Goal: Task Accomplishment & Management: Complete application form

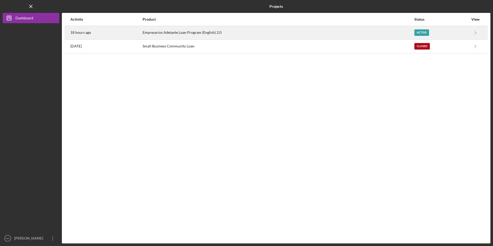
click at [180, 34] on div "Empresarios Adelante Loan Program (English) 2.0" at bounding box center [278, 32] width 271 height 13
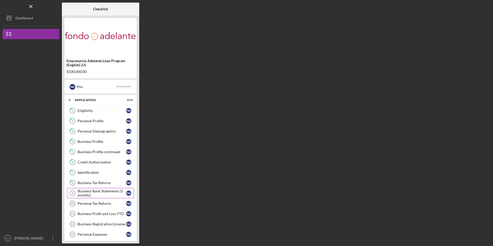
click at [91, 192] on div "Business Bank Statements (3 months)" at bounding box center [102, 193] width 48 height 8
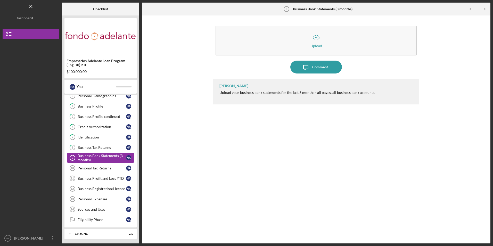
scroll to position [36, 0]
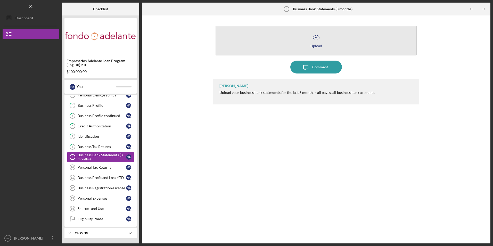
click at [243, 44] on button "Icon/Upload Upload" at bounding box center [316, 41] width 201 height 30
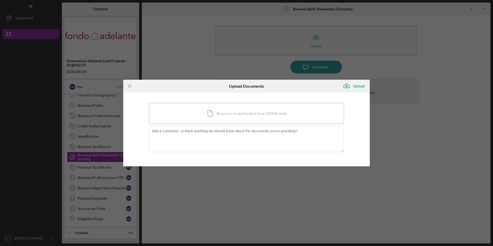
click at [202, 107] on div "Icon/Document Browse or drag files here (max 100MB total) Tap to choose files o…" at bounding box center [246, 113] width 195 height 21
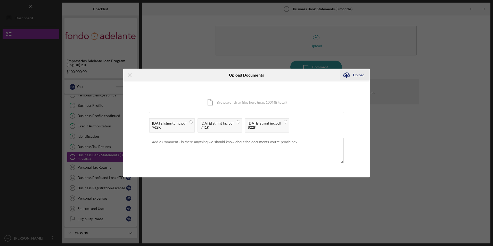
click at [363, 75] on div "Upload" at bounding box center [359, 75] width 12 height 10
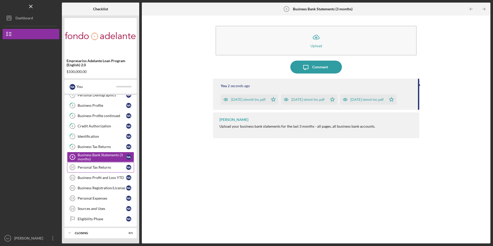
click at [104, 166] on div "Personal Tax Returns" at bounding box center [102, 167] width 48 height 4
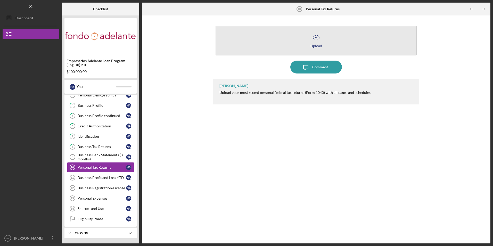
click at [273, 46] on button "Icon/Upload Upload" at bounding box center [316, 41] width 201 height 30
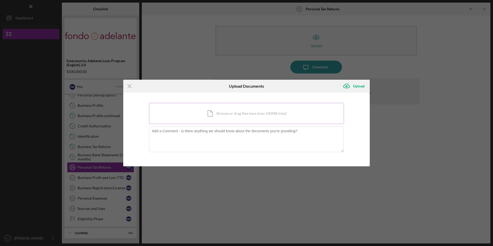
click at [239, 110] on div "Icon/Document Browse or drag files here (max 100MB total) Tap to choose files o…" at bounding box center [246, 113] width 195 height 21
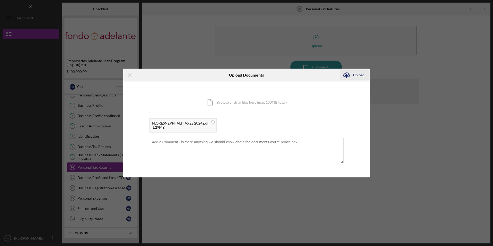
click at [356, 75] on div "Upload" at bounding box center [359, 75] width 12 height 10
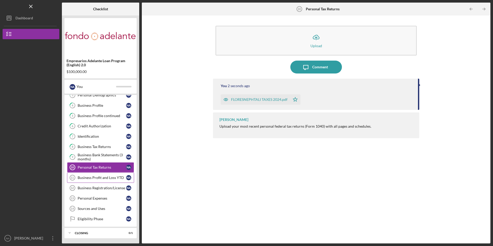
click at [93, 177] on div "Business Profit and Loss YTD" at bounding box center [102, 178] width 48 height 4
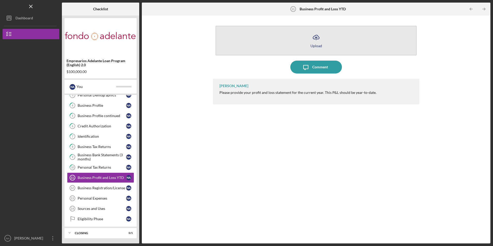
click at [256, 40] on button "Icon/Upload Upload" at bounding box center [316, 41] width 201 height 30
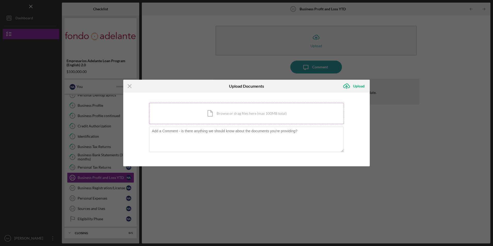
click at [223, 119] on div "Icon/Document Browse or drag files here (max 100MB total) Tap to choose files o…" at bounding box center [246, 113] width 195 height 21
click at [129, 85] on line at bounding box center [129, 86] width 3 height 3
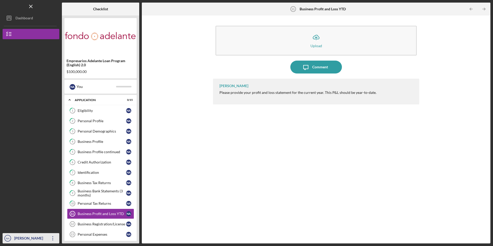
click at [53, 239] on icon "Icon/Overflow" at bounding box center [52, 238] width 13 height 13
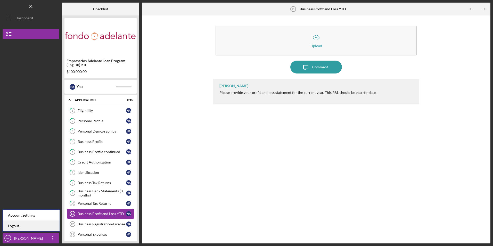
click at [42, 230] on link "Logout" at bounding box center [31, 226] width 57 height 11
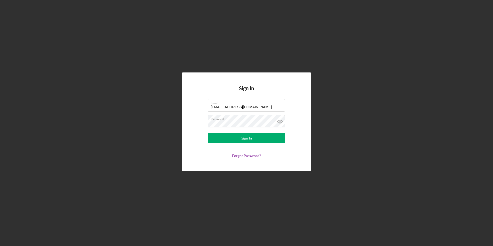
drag, startPoint x: 253, startPoint y: 108, endPoint x: 124, endPoint y: 104, distance: 128.5
click at [124, 104] on div "Sign In Email [EMAIL_ADDRESS][DOMAIN_NAME] Password Sign In Forgot Password?" at bounding box center [247, 121] width 488 height 243
type input "[EMAIL_ADDRESS][DOMAIN_NAME]"
click at [220, 129] on form "Email [EMAIL_ADDRESS][DOMAIN_NAME] Password Sign In Forgot Password?" at bounding box center [246, 128] width 103 height 59
click at [221, 138] on button "Sign In" at bounding box center [246, 138] width 77 height 10
